Goal: Find specific page/section: Find specific page/section

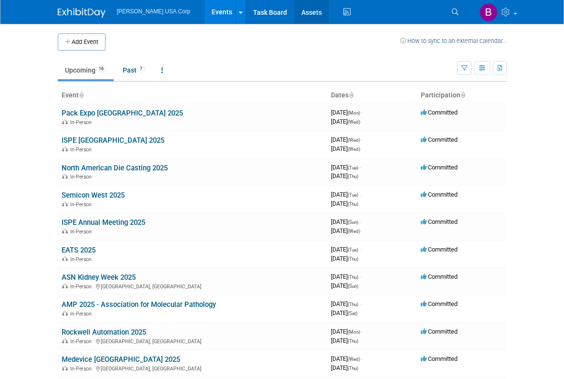
click at [294, 11] on link "Assets" at bounding box center [311, 12] width 35 height 24
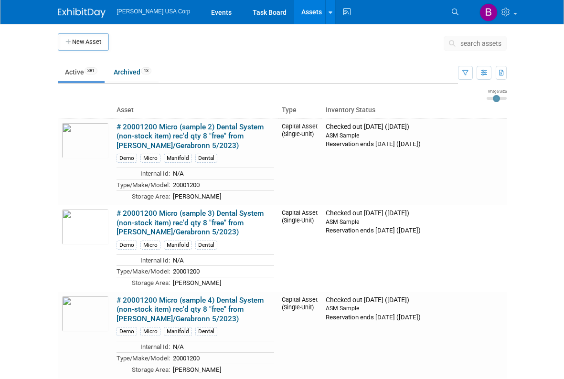
click at [460, 44] on span "search assets" at bounding box center [480, 44] width 41 height 8
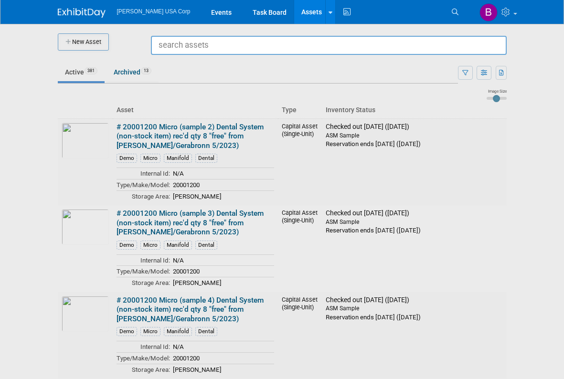
paste input "811687"
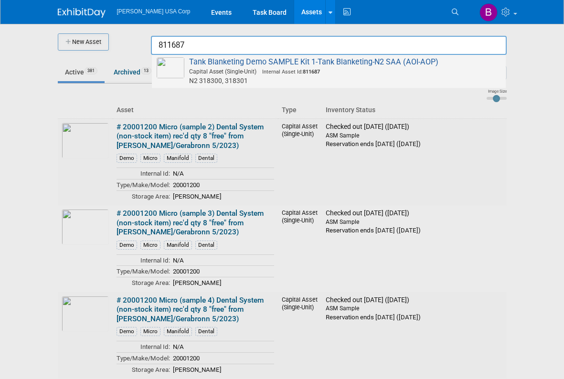
click at [301, 61] on span "Tank Blanketing Demo SAMPLE Kit 1-Tank Blanketing-N2 SAA (AOI-AOP) Capital Asse…" at bounding box center [329, 71] width 344 height 28
type input "Tank Blanketing Demo SAMPLE Kit 1-Tank Blanketing-N2 SAA (AOI-AOP)"
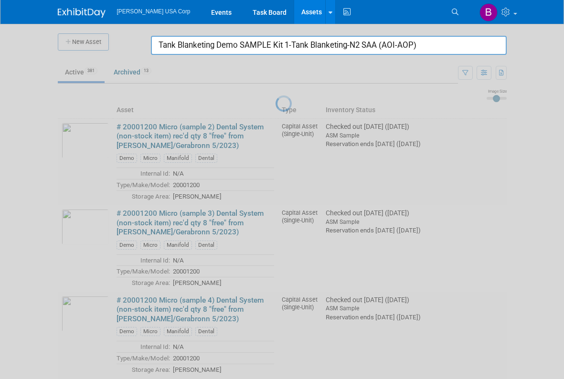
click at [418, 42] on input "Tank Blanketing Demo SAMPLE Kit 1-Tank Blanketing-N2 SAA (AOI-AOP)" at bounding box center [329, 45] width 356 height 19
click at [450, 42] on input "Tank Blanketing Demo SAMPLE Kit 1-Tank Blanketing-N2 SAA (AOI-AOP)" at bounding box center [329, 45] width 356 height 19
click at [294, 11] on link "Assets" at bounding box center [311, 12] width 35 height 24
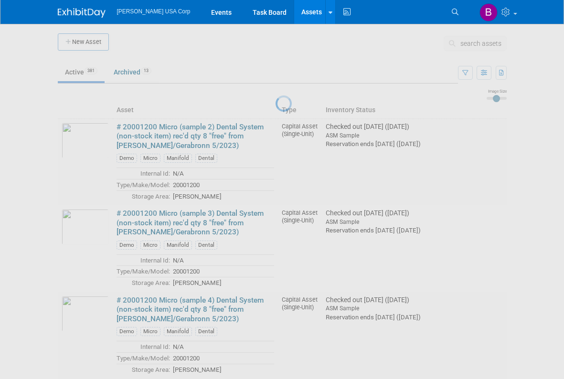
click at [289, 46] on div at bounding box center [282, 189] width 13 height 379
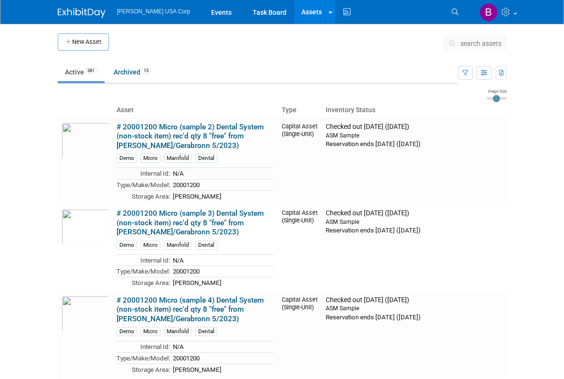
click at [170, 39] on td at bounding box center [276, 45] width 335 height 24
click at [474, 42] on span "search assets" at bounding box center [480, 44] width 41 height 8
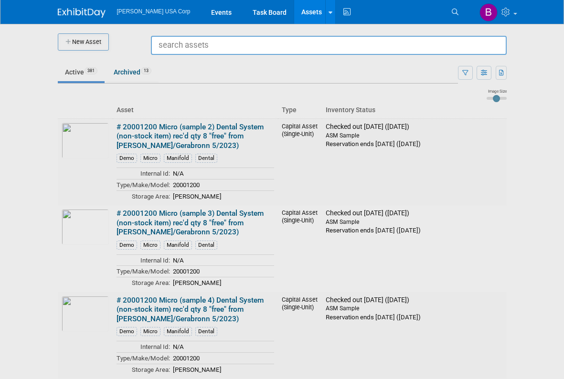
paste input "811687"
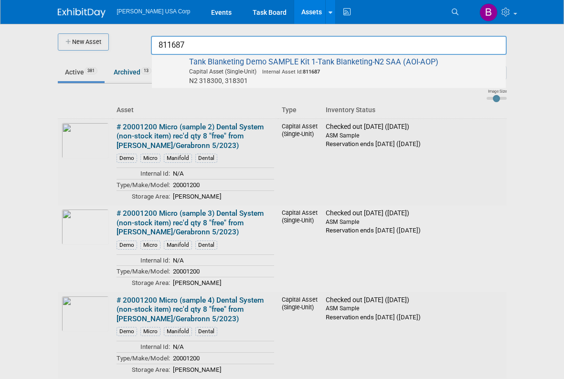
click at [171, 72] on img at bounding box center [171, 67] width 28 height 21
type input "Tank Blanketing Demo SAMPLE Kit 1-Tank Blanketing-N2 SAA (AOI-AOP)"
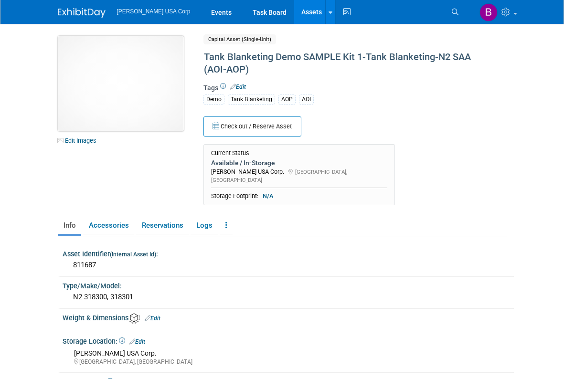
click at [144, 89] on img at bounding box center [121, 84] width 126 height 96
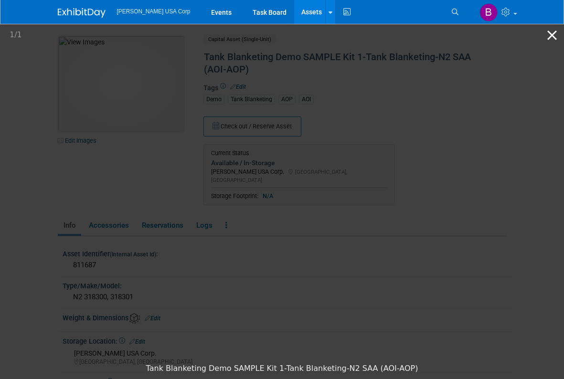
click at [552, 34] on button "Close gallery" at bounding box center [552, 35] width 24 height 22
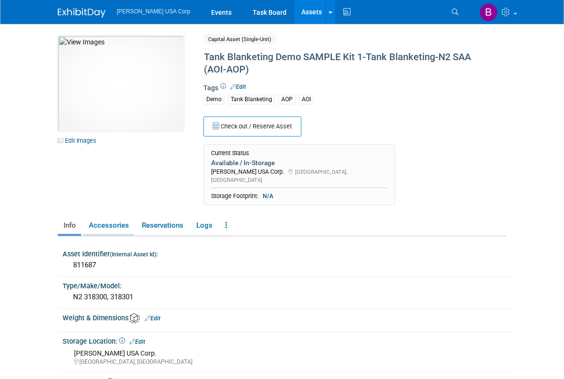
click at [101, 217] on link "Accessories" at bounding box center [108, 225] width 51 height 17
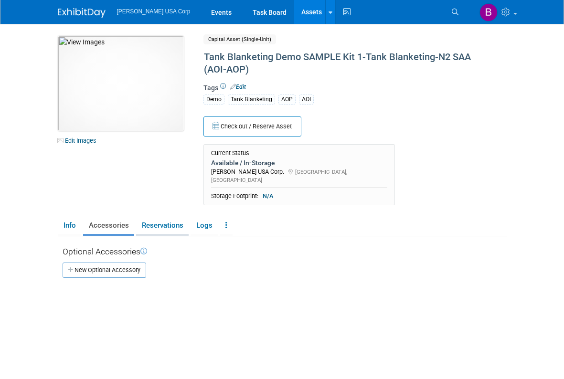
click at [148, 217] on link "Reservations" at bounding box center [162, 225] width 53 height 17
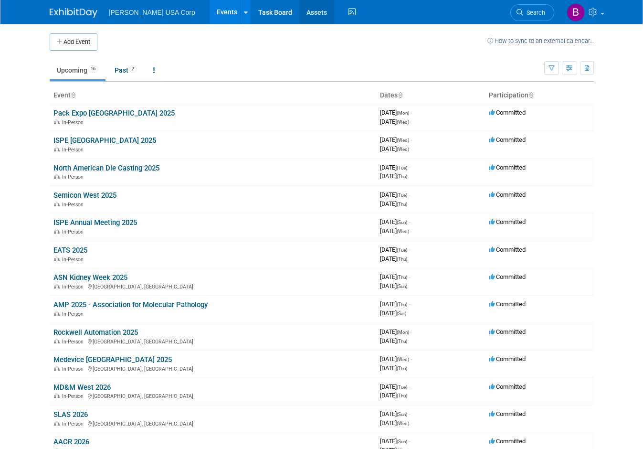
click at [299, 17] on link "Assets" at bounding box center [316, 12] width 35 height 24
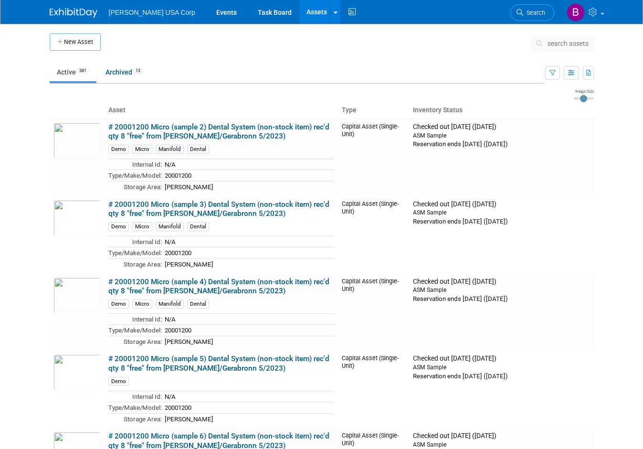
click at [589, 44] on span "search assets" at bounding box center [568, 44] width 41 height 8
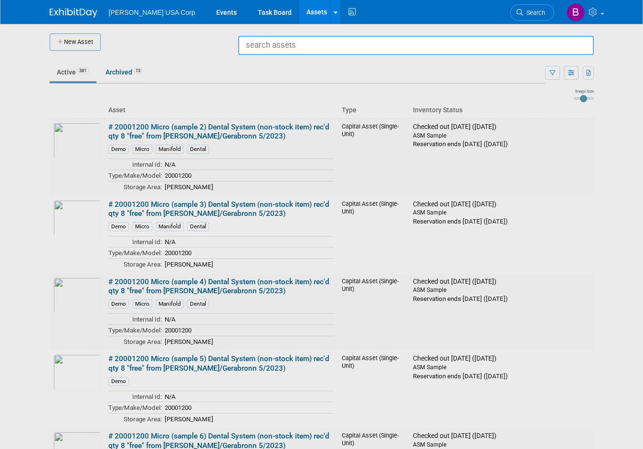
drag, startPoint x: 196, startPoint y: 53, endPoint x: 340, endPoint y: 47, distance: 143.8
click at [322, 53] on div at bounding box center [322, 224] width 0 height 449
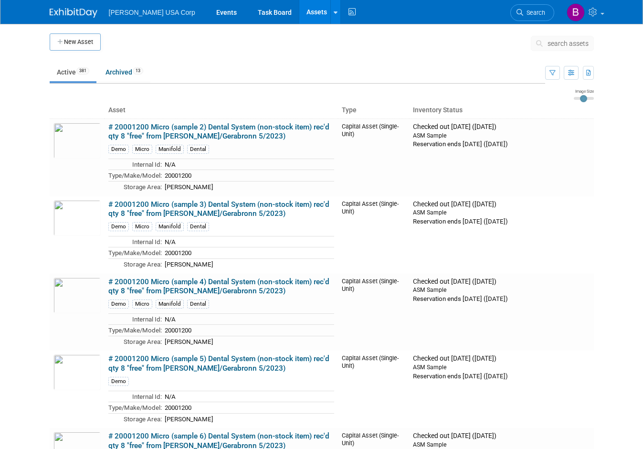
click at [299, 11] on link "Assets" at bounding box center [316, 12] width 35 height 24
click at [583, 43] on span "search assets" at bounding box center [568, 44] width 41 height 8
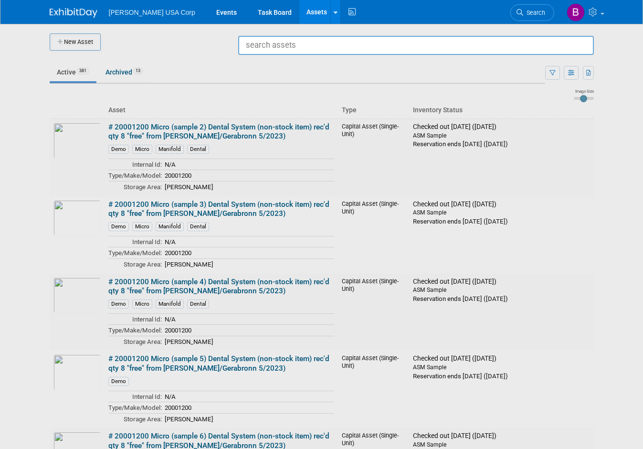
click at [79, 13] on img at bounding box center [74, 13] width 48 height 10
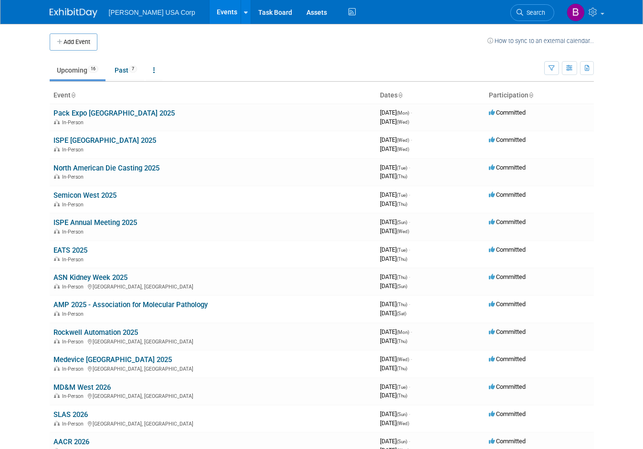
click at [52, 13] on img at bounding box center [74, 13] width 48 height 10
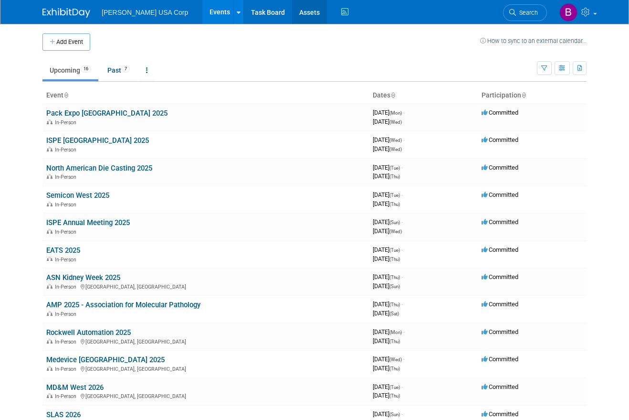
click at [292, 11] on link "Assets" at bounding box center [309, 12] width 35 height 24
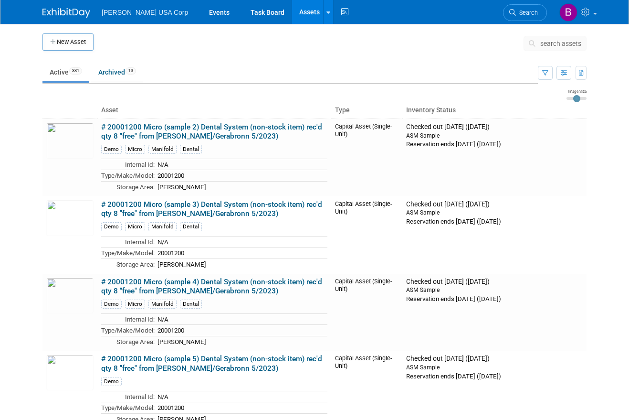
click at [554, 44] on span "search assets" at bounding box center [561, 44] width 41 height 8
